Goal: Understand process/instructions: Learn how to perform a task or action

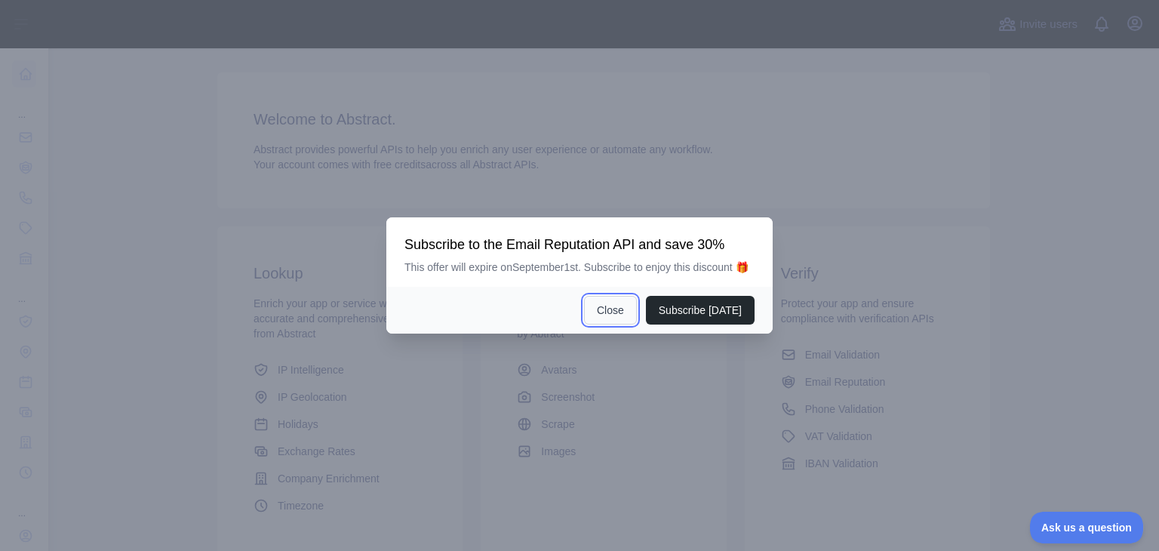
click at [604, 305] on button "Close" at bounding box center [610, 310] width 53 height 29
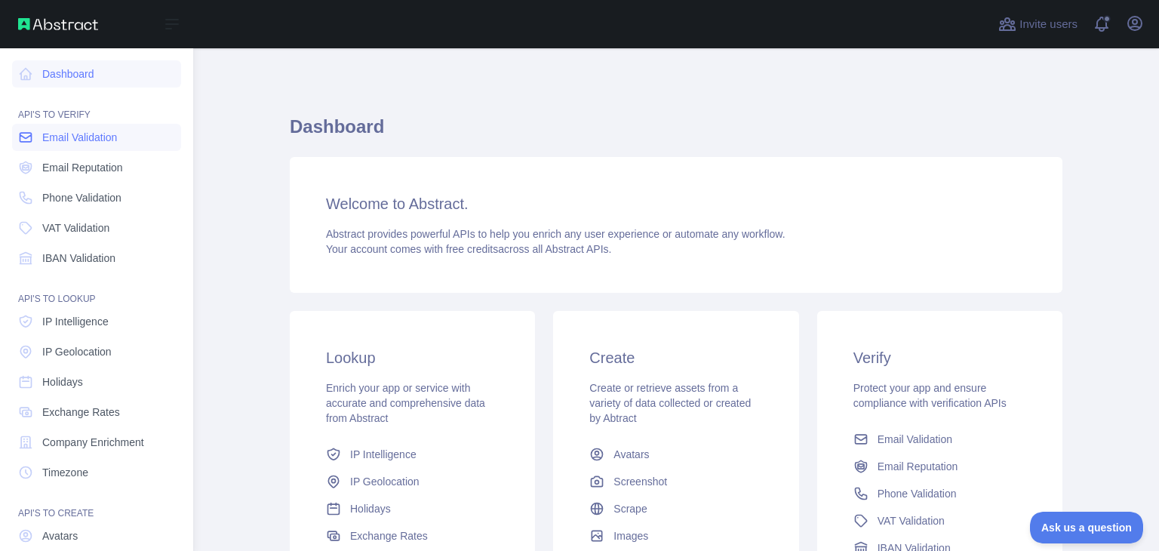
click at [60, 140] on span "Email Validation" at bounding box center [79, 137] width 75 height 15
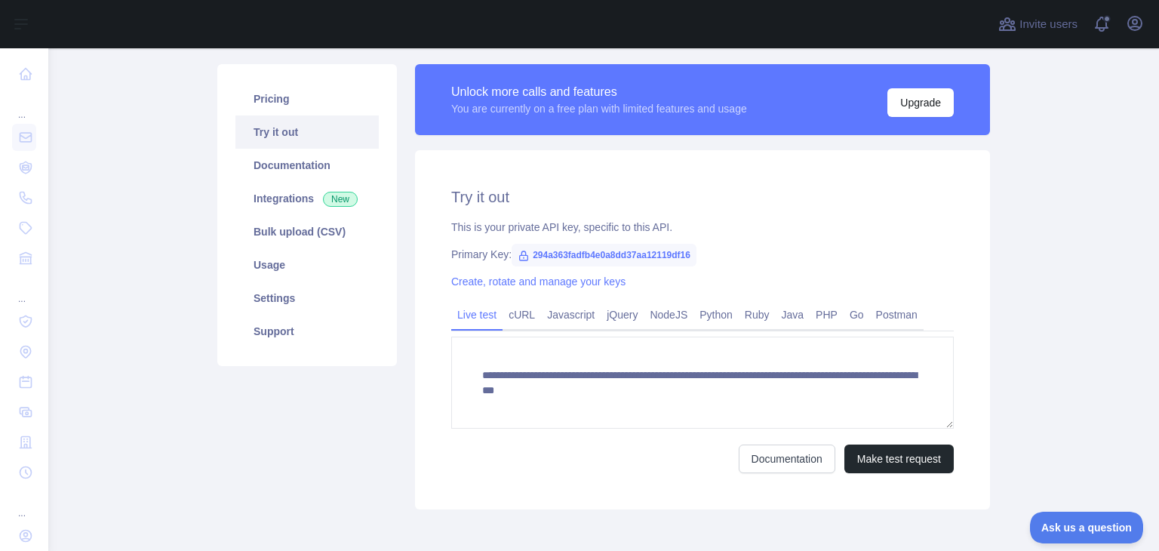
scroll to position [166, 0]
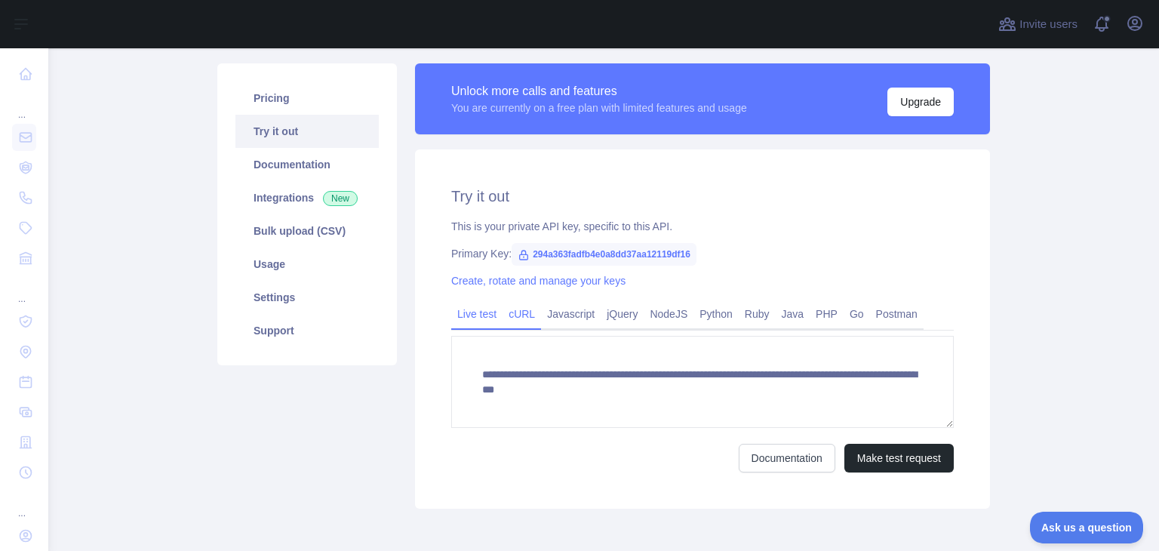
click at [507, 309] on link "cURL" at bounding box center [522, 314] width 38 height 24
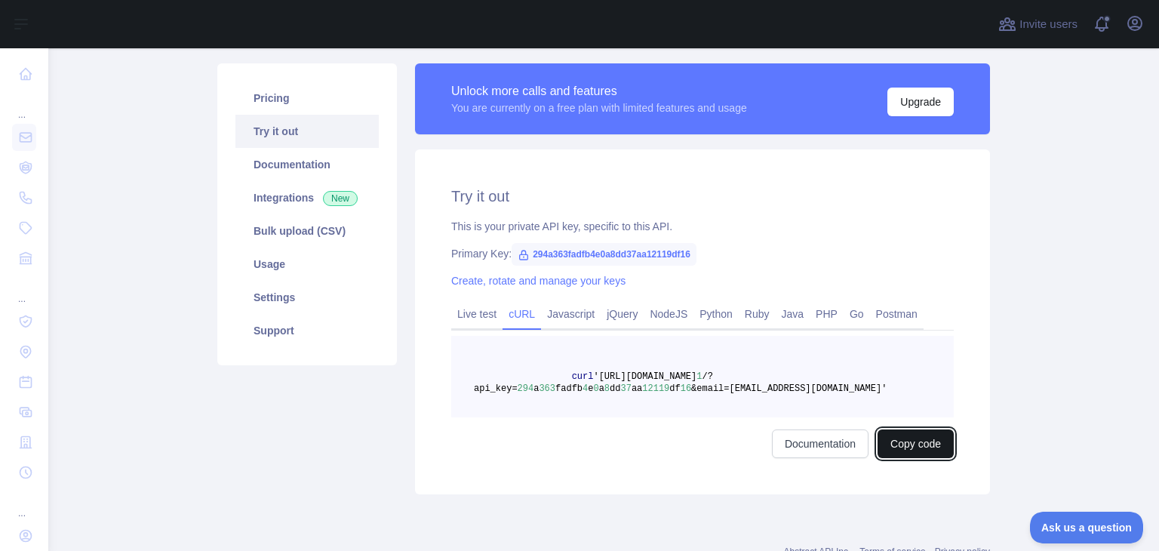
click at [894, 439] on button "Copy code" at bounding box center [916, 443] width 76 height 29
click at [552, 253] on span "294a363fadfb4e0a8dd37aa12119df16" at bounding box center [604, 254] width 185 height 23
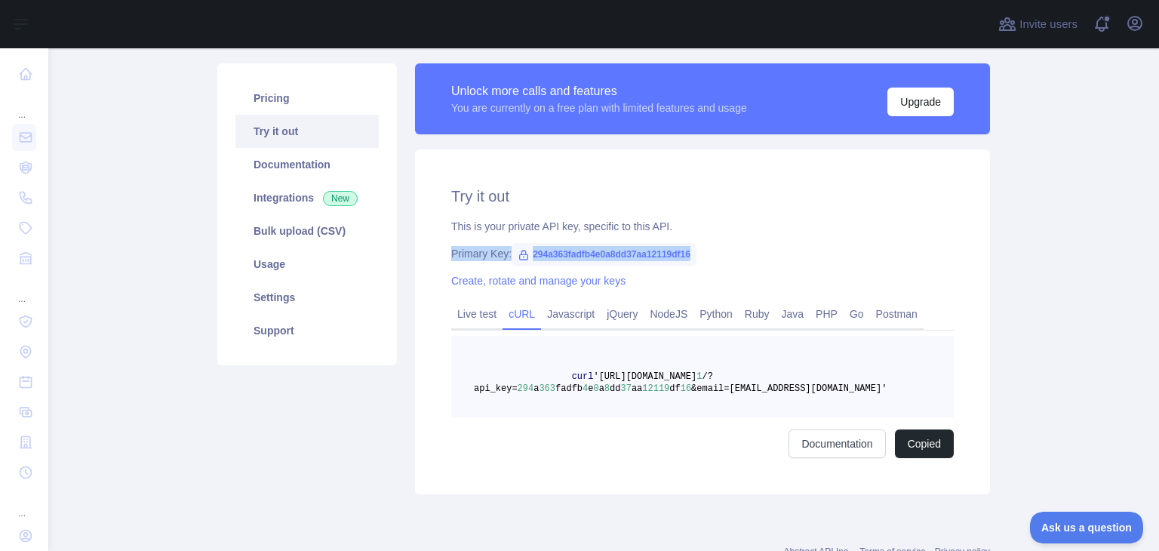
click at [552, 253] on span "294a363fadfb4e0a8dd37aa12119df16" at bounding box center [604, 254] width 185 height 23
